Goal: Information Seeking & Learning: Learn about a topic

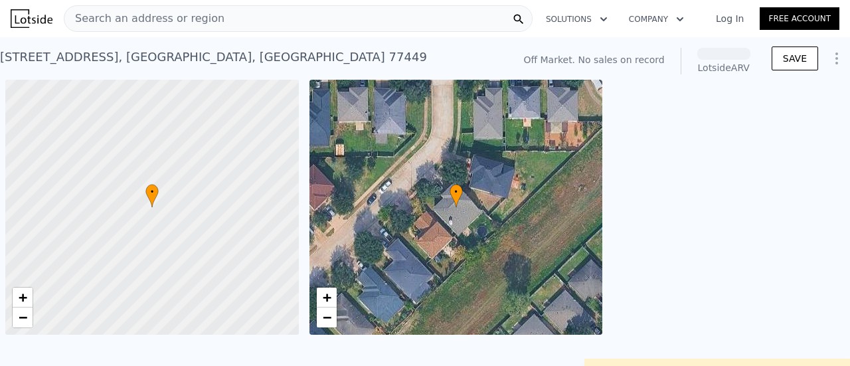
scroll to position [0, 5]
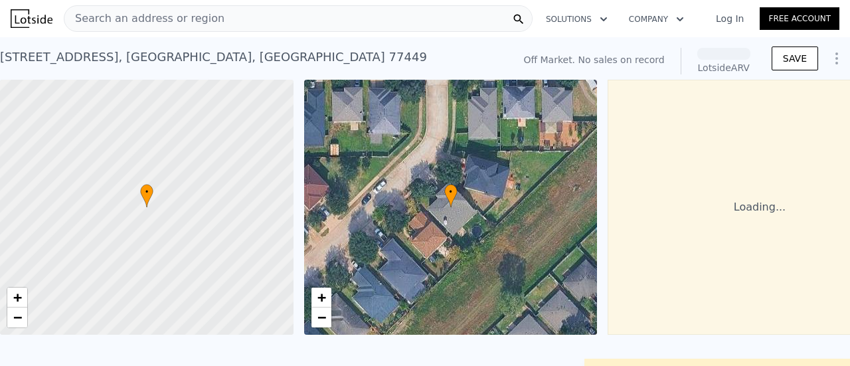
click at [307, 11] on div "Search an address or region" at bounding box center [298, 18] width 469 height 27
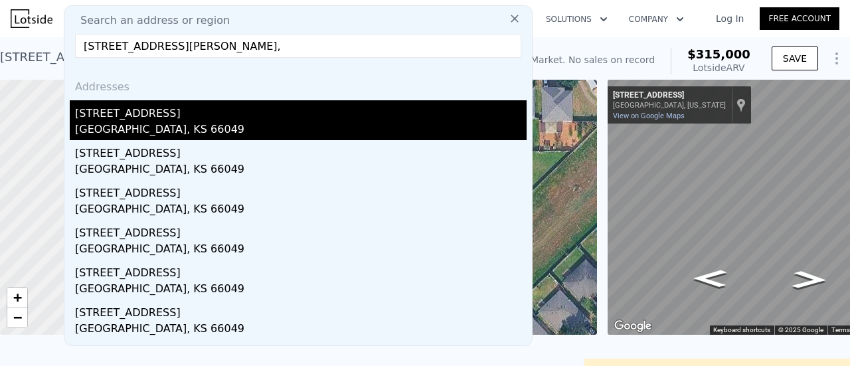
type input "[STREET_ADDRESS][PERSON_NAME],"
click at [220, 116] on div "[STREET_ADDRESS]" at bounding box center [301, 110] width 452 height 21
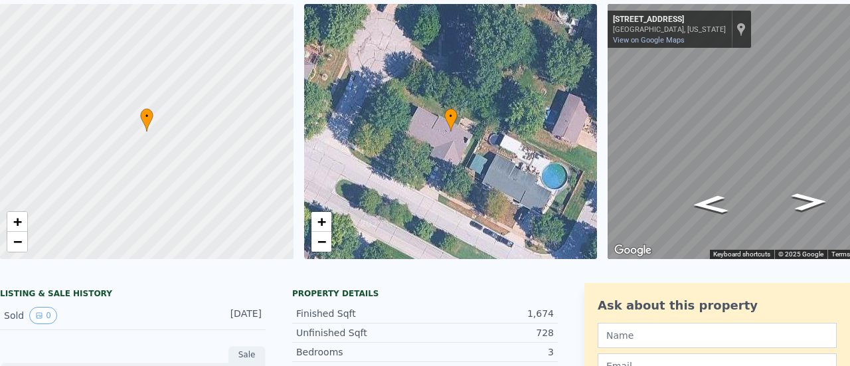
scroll to position [15, 0]
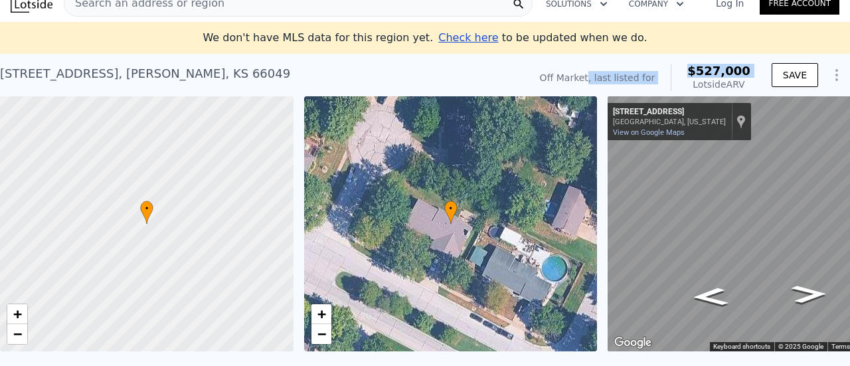
drag, startPoint x: 606, startPoint y: 73, endPoint x: 677, endPoint y: 79, distance: 71.3
click at [677, 79] on div "Off Market, last listed for $527,000 Lotside ARV" at bounding box center [645, 77] width 211 height 27
click at [677, 79] on div "$527,000 Lotside ARV" at bounding box center [711, 77] width 80 height 27
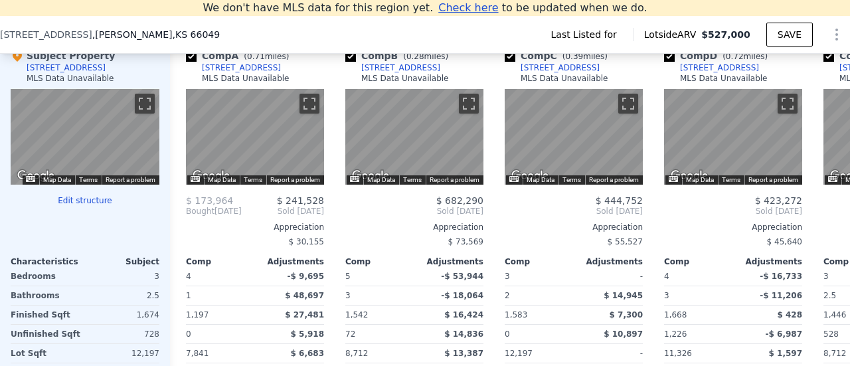
scroll to position [1190, 0]
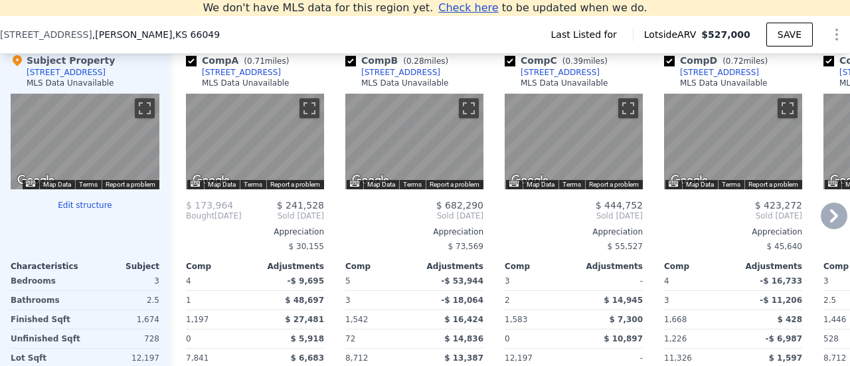
click at [830, 222] on icon at bounding box center [834, 215] width 8 height 13
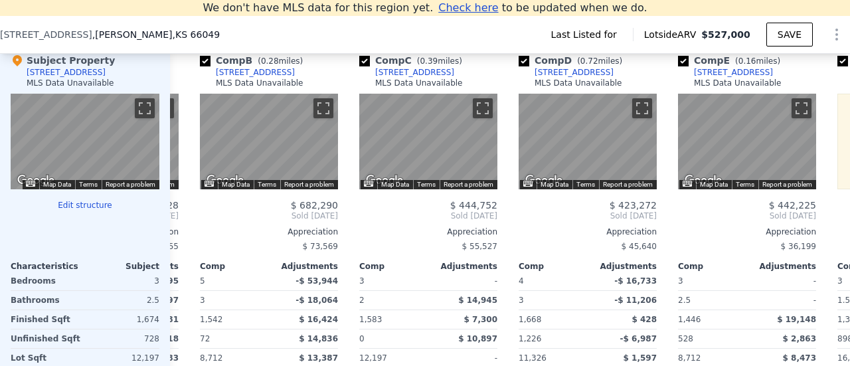
scroll to position [0, 319]
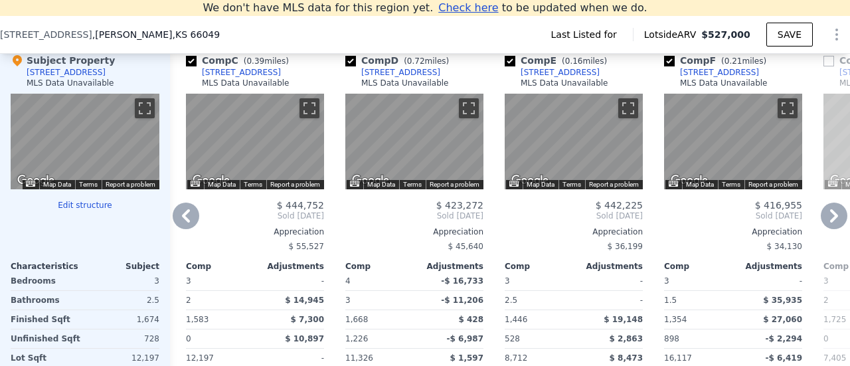
click at [830, 222] on icon at bounding box center [834, 215] width 8 height 13
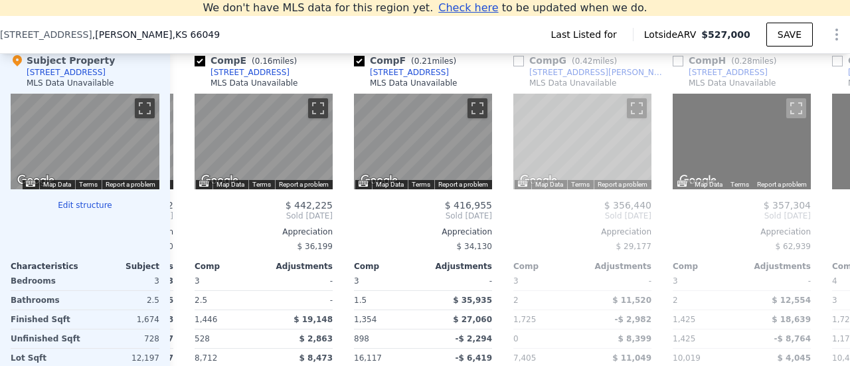
scroll to position [0, 638]
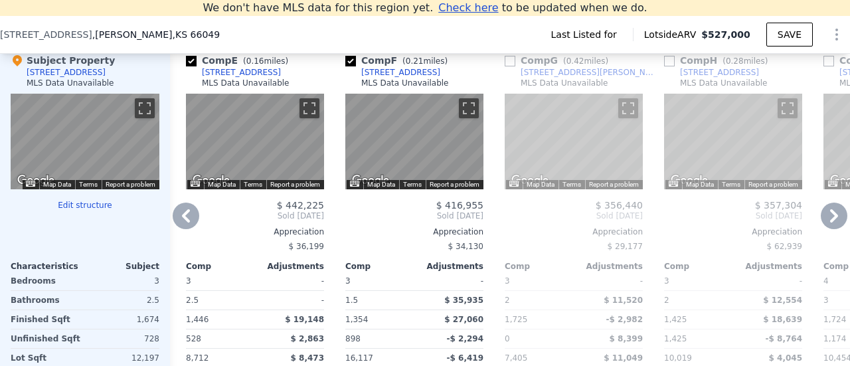
click at [187, 221] on icon at bounding box center [186, 216] width 27 height 27
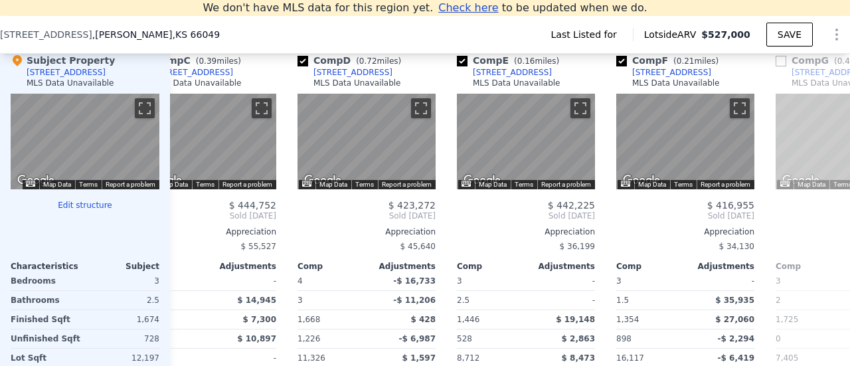
scroll to position [0, 319]
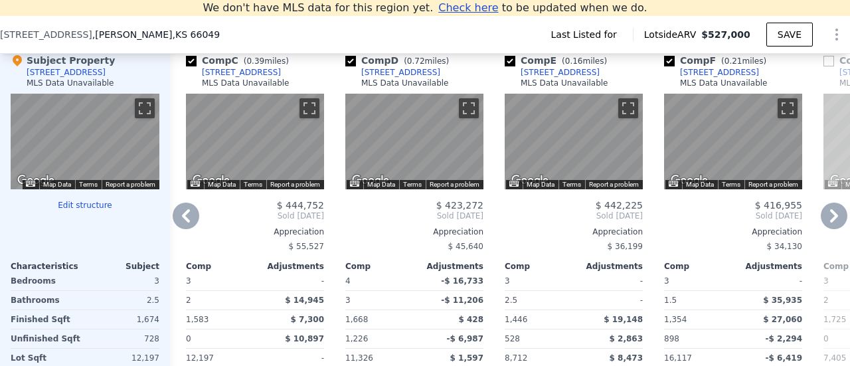
click at [187, 221] on icon at bounding box center [186, 216] width 27 height 27
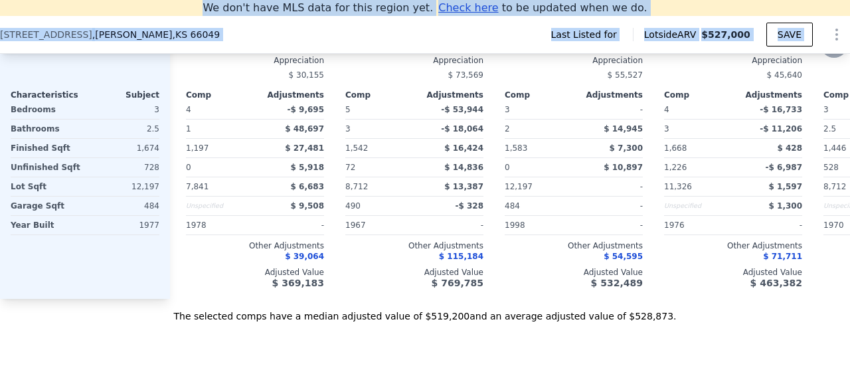
scroll to position [1415, 0]
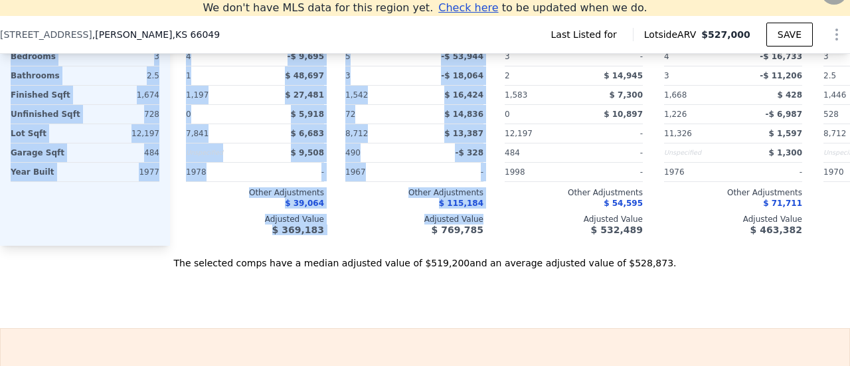
drag, startPoint x: 169, startPoint y: 55, endPoint x: 361, endPoint y: 236, distance: 264.0
click at [361, 236] on div "Subject Property [STREET_ADDRESS] MLS Data Unavailable ← Move left → Move right…" at bounding box center [425, 32] width 850 height 427
click at [361, 235] on div "$ 769,785" at bounding box center [414, 229] width 138 height 11
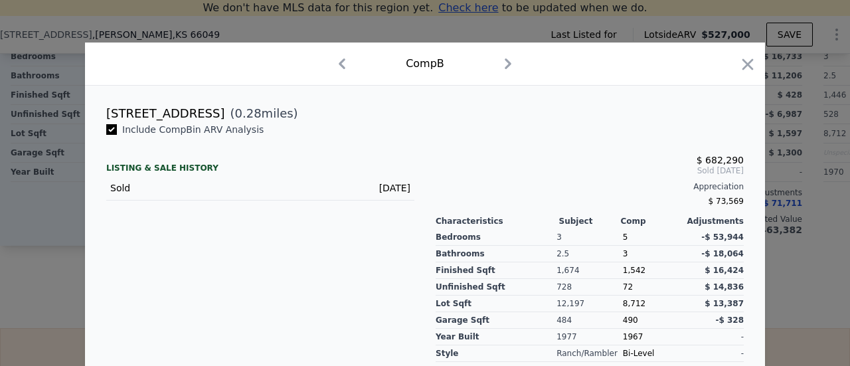
click at [0, 231] on div at bounding box center [425, 183] width 850 height 366
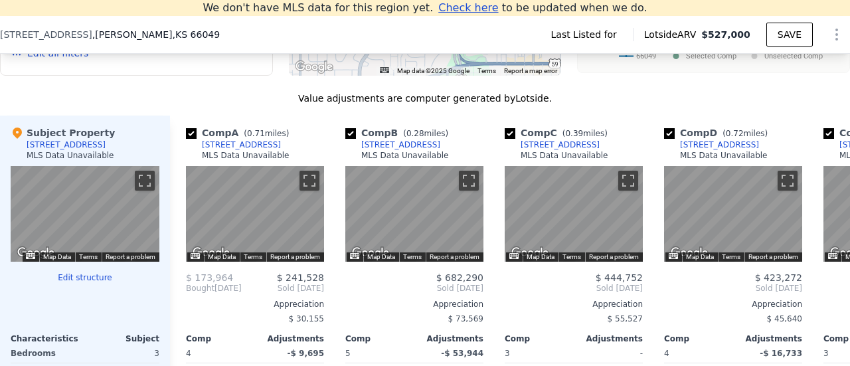
scroll to position [1113, 0]
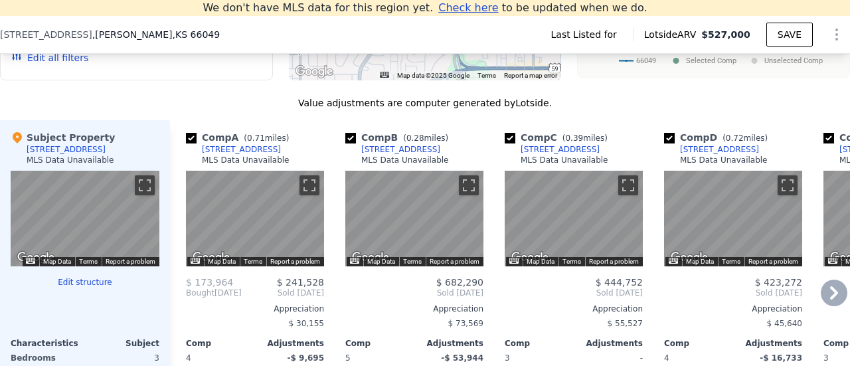
click at [830, 300] on icon at bounding box center [834, 292] width 8 height 13
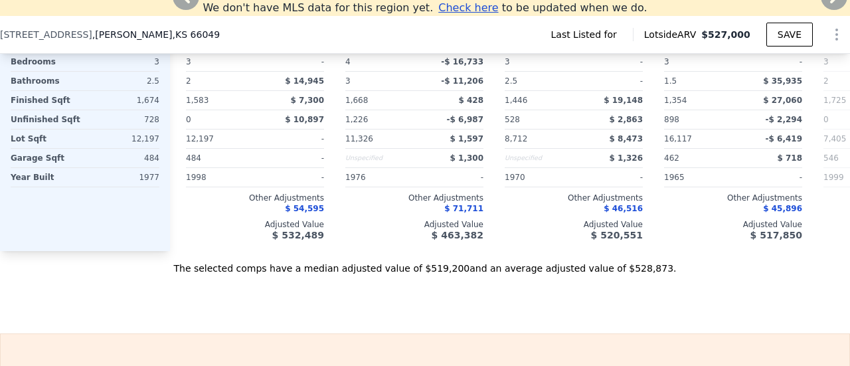
scroll to position [1415, 0]
